Goal: Check status: Check status

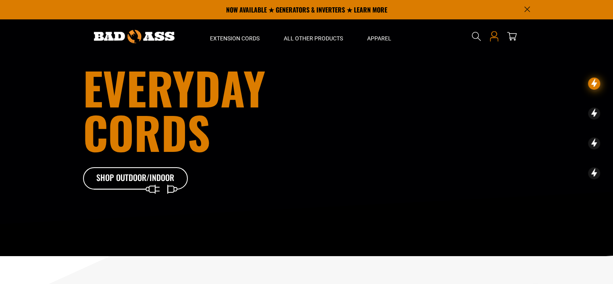
click at [494, 41] on icon at bounding box center [494, 36] width 10 height 10
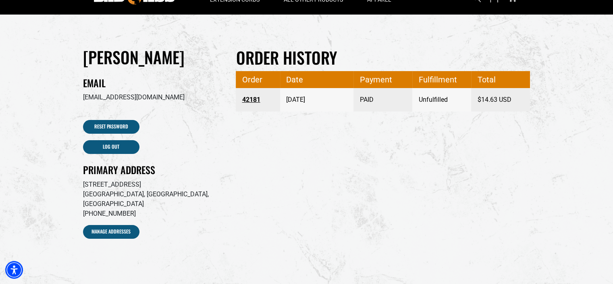
scroll to position [40, 0]
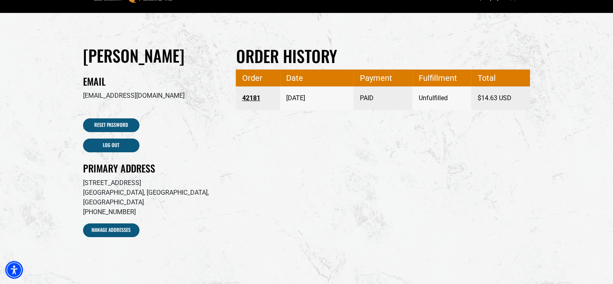
click at [257, 98] on link "42181" at bounding box center [258, 98] width 32 height 15
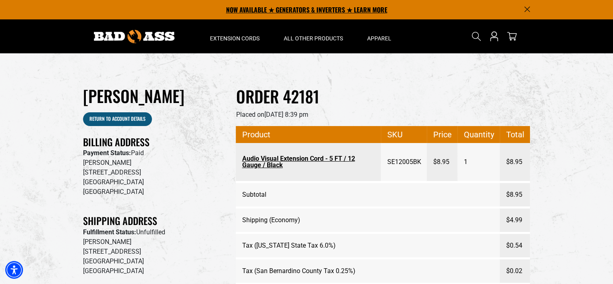
click at [527, 13] on p "NOW AVAILABLE ★ GENERATORS & INVERTERS ★ LEARN MORE" at bounding box center [307, 9] width 448 height 19
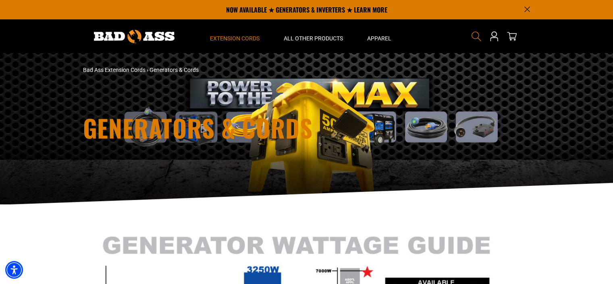
click at [474, 38] on icon "Search" at bounding box center [477, 36] width 10 height 10
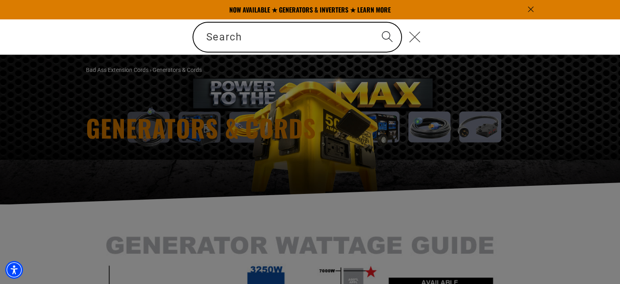
click at [415, 38] on icon "Close" at bounding box center [415, 37] width 12 height 12
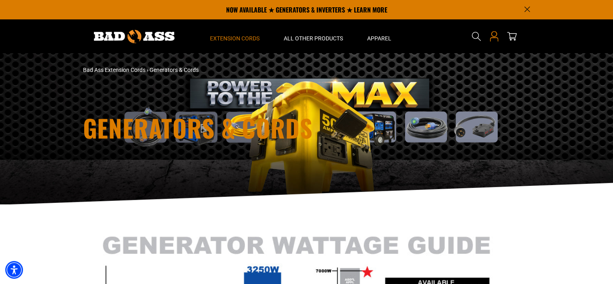
click at [494, 42] on link "Open this option" at bounding box center [494, 36] width 13 height 34
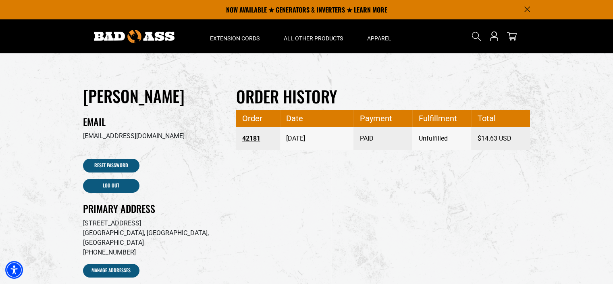
click at [245, 139] on link "42181" at bounding box center [258, 138] width 32 height 15
